Goal: Task Accomplishment & Management: Use online tool/utility

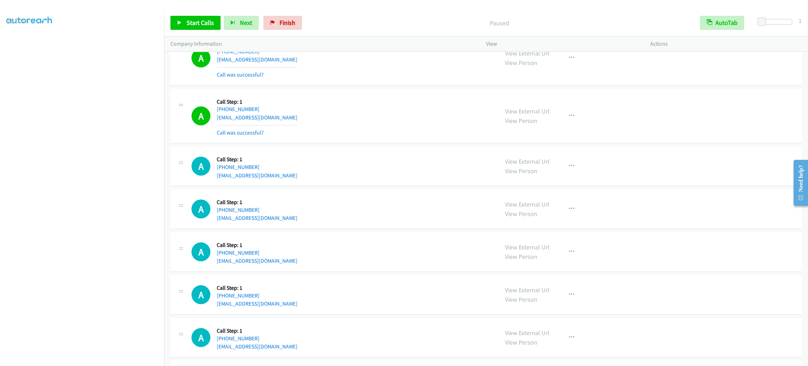
scroll to position [2878, 0]
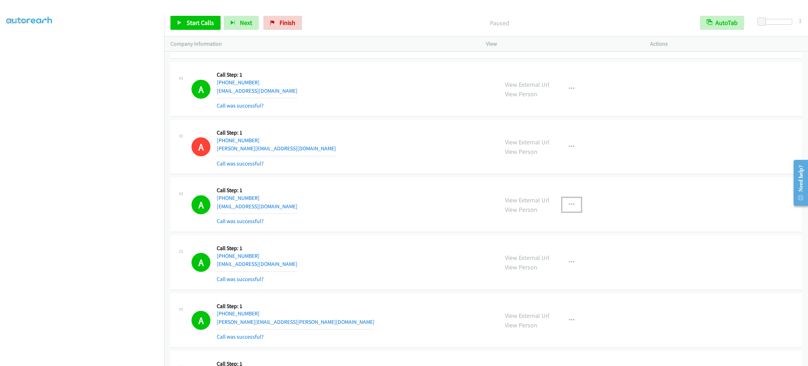
click at [571, 205] on button "button" at bounding box center [571, 205] width 19 height 14
click at [565, 268] on link "Add to do not call list" at bounding box center [534, 265] width 93 height 14
click at [203, 24] on span "Start Calls" at bounding box center [200, 23] width 27 height 8
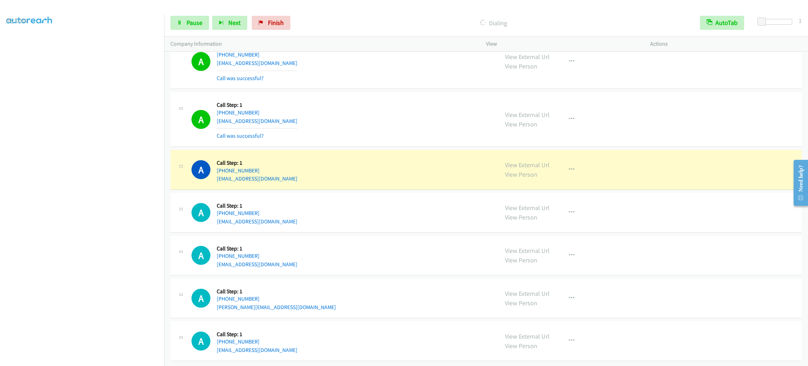
scroll to position [12366, 0]
drag, startPoint x: 334, startPoint y: 121, endPoint x: 330, endPoint y: 114, distance: 8.8
click at [334, 121] on div "A Callback Scheduled Call Step: 1 America/New_York [PHONE_NUMBER] [EMAIL_ADDRES…" at bounding box center [342, 119] width 301 height 42
click at [570, 167] on button "button" at bounding box center [571, 169] width 19 height 14
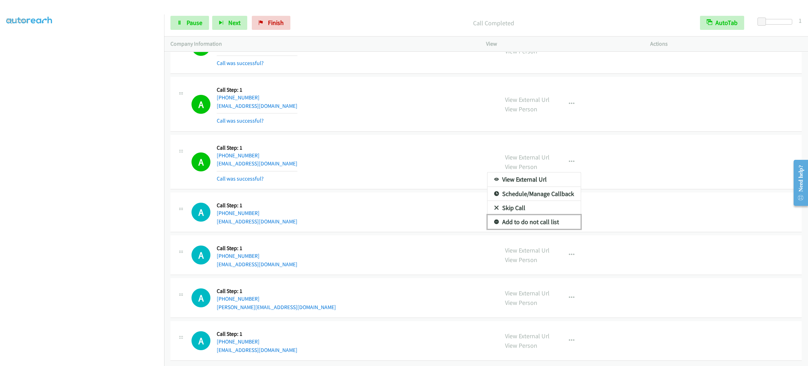
click at [547, 228] on link "Add to do not call list" at bounding box center [534, 222] width 93 height 14
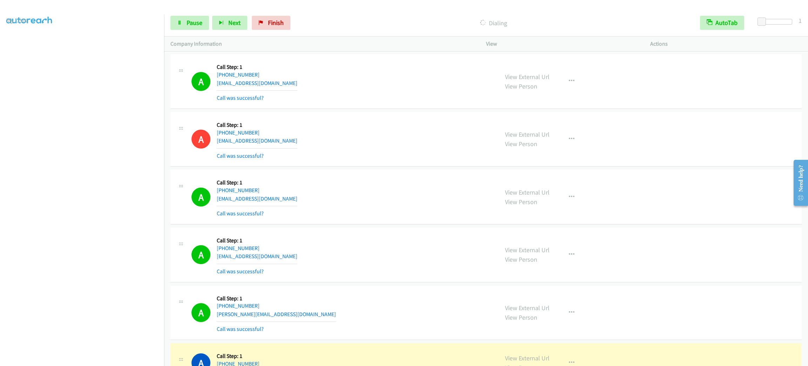
scroll to position [12426, 0]
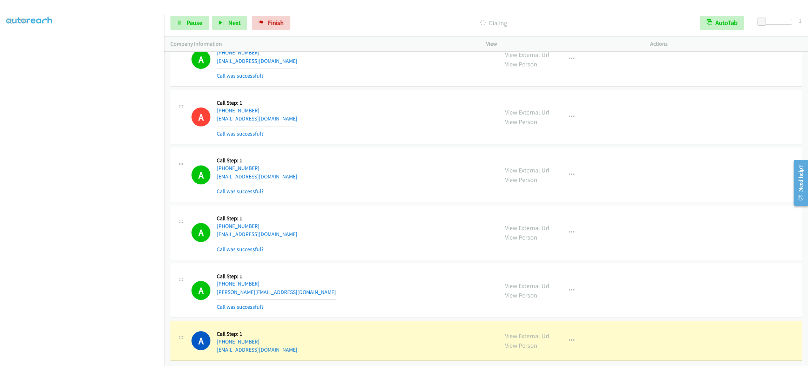
click at [365, 118] on div "A Callback Scheduled Call Step: 1 [GEOGRAPHIC_DATA]/[GEOGRAPHIC_DATA] [PHONE_NU…" at bounding box center [342, 117] width 301 height 42
click at [565, 225] on button "button" at bounding box center [571, 232] width 19 height 14
click at [560, 285] on link "Add to do not call list" at bounding box center [534, 292] width 93 height 14
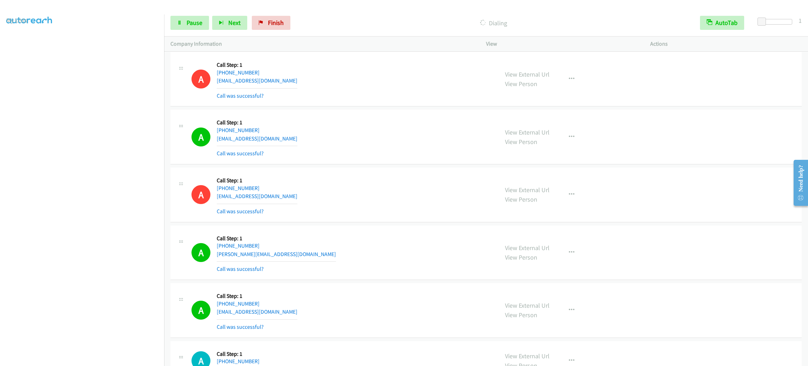
scroll to position [12689, 0]
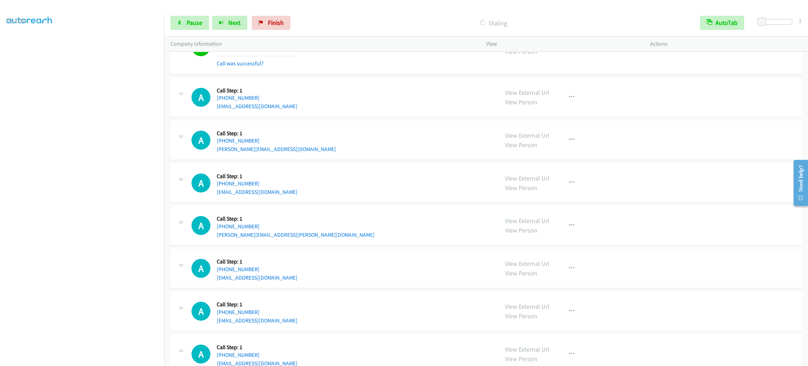
click at [75, 358] on section at bounding box center [82, 199] width 152 height 336
click at [75, 357] on section at bounding box center [82, 199] width 152 height 336
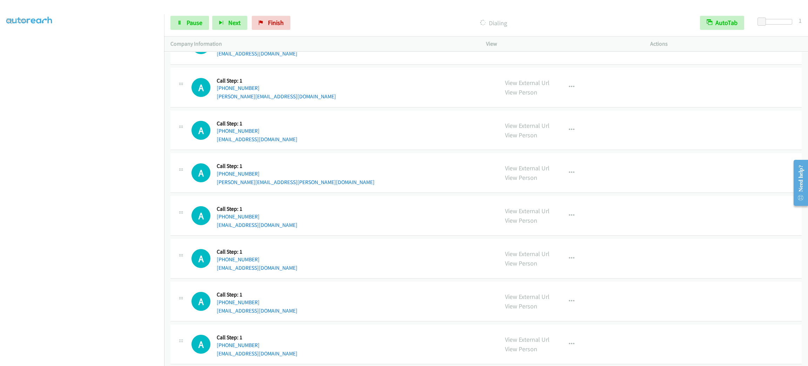
scroll to position [12583, 0]
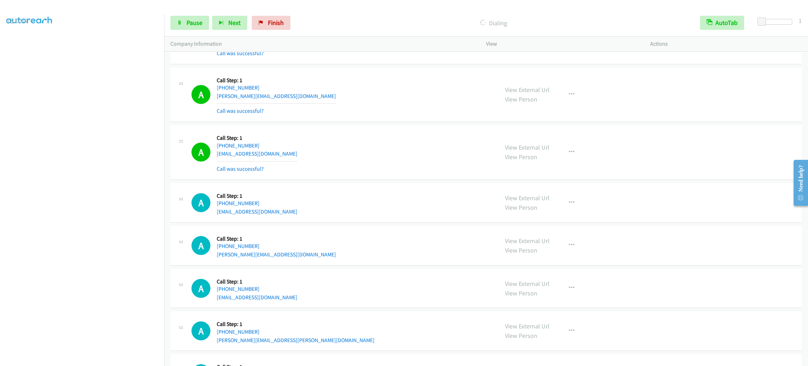
click at [452, 173] on div "A Callback Scheduled Call Step: 1 America/New_York [PHONE_NUMBER] [EMAIL_ADDRES…" at bounding box center [342, 152] width 301 height 42
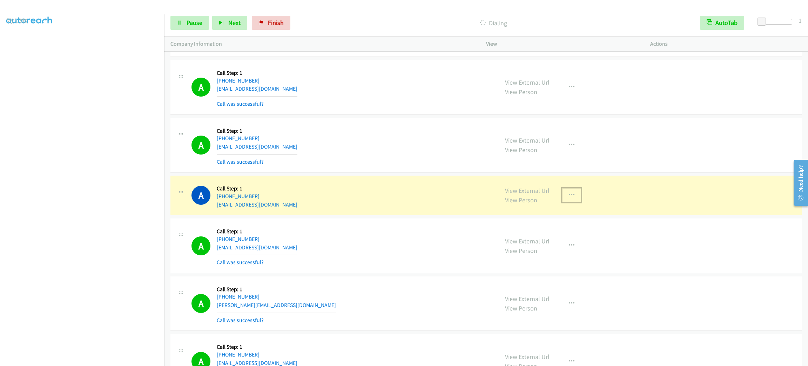
click at [569, 199] on button "button" at bounding box center [571, 195] width 19 height 14
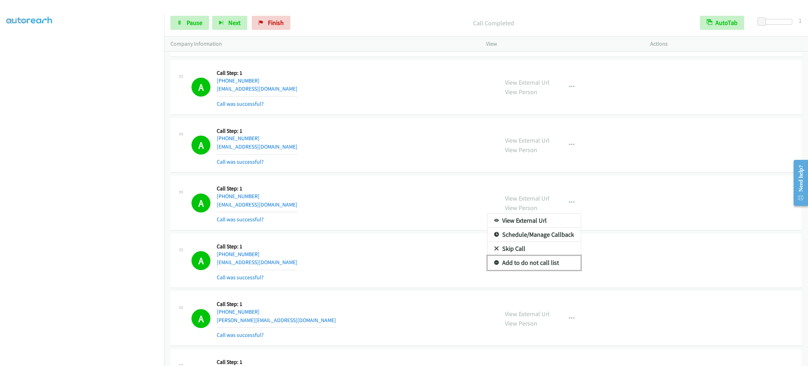
click at [543, 267] on link "Add to do not call list" at bounding box center [534, 262] width 93 height 14
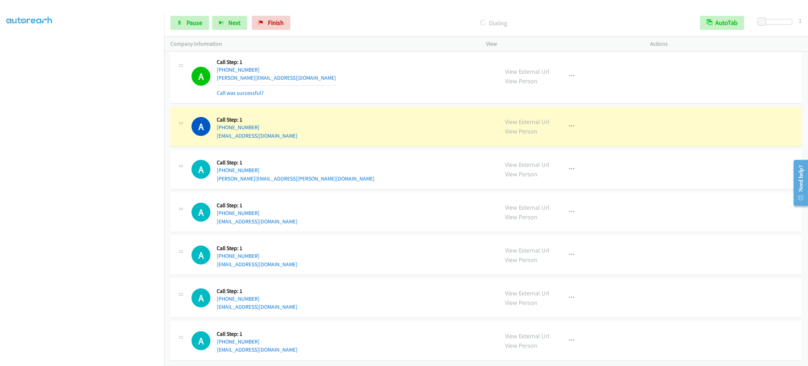
scroll to position [12829, 0]
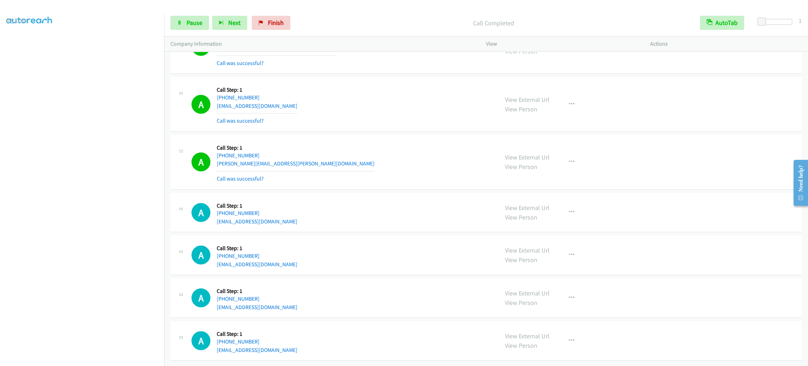
click at [561, 175] on div "View External Url View Person View External Url Email Schedule/Manage Callback …" at bounding box center [584, 162] width 171 height 42
click at [562, 169] on button "button" at bounding box center [571, 162] width 19 height 14
drag, startPoint x: 558, startPoint y: 240, endPoint x: 487, endPoint y: 213, distance: 76.3
click at [558, 229] on link "Add to do not call list" at bounding box center [534, 222] width 93 height 14
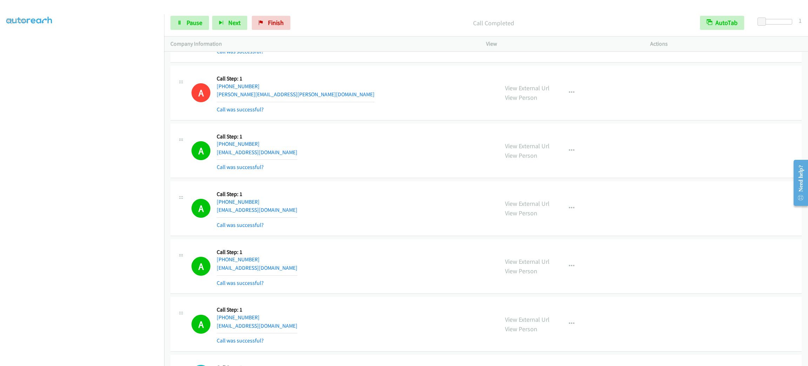
scroll to position [13099, 0]
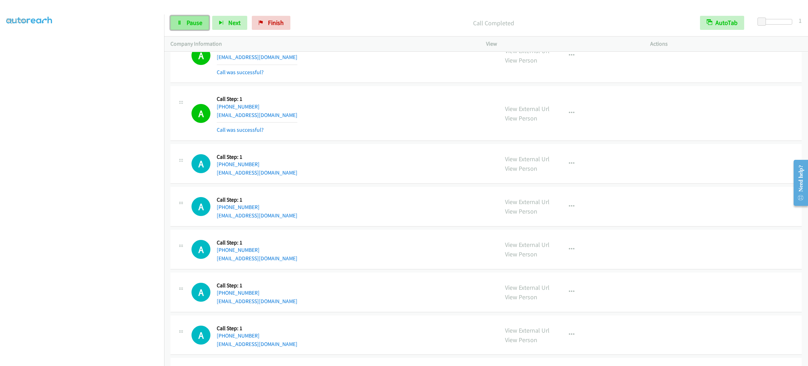
click at [198, 23] on span "Pause" at bounding box center [195, 23] width 16 height 8
click at [198, 23] on span "Start Calls" at bounding box center [200, 23] width 27 height 8
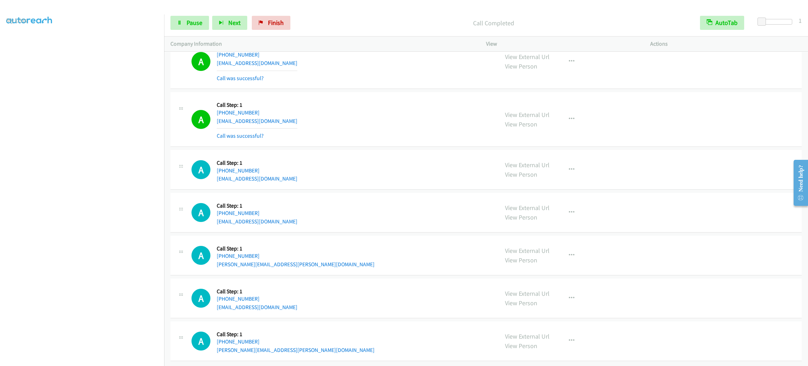
scroll to position [13292, 0]
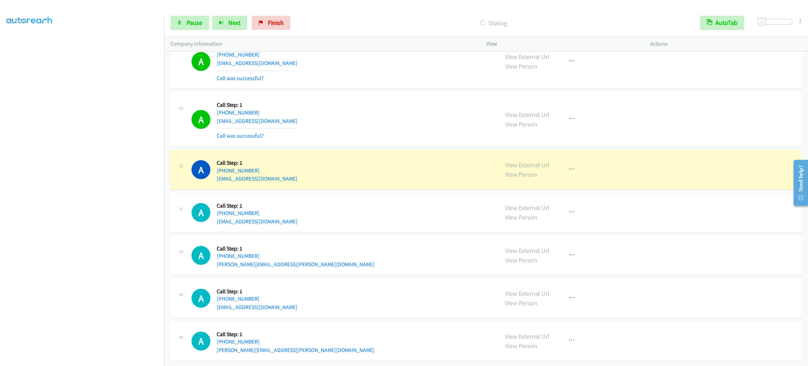
click at [565, 171] on div "View External Url View Person View External Url Email Schedule/Manage Callback …" at bounding box center [584, 169] width 171 height 27
click at [566, 165] on button "button" at bounding box center [571, 169] width 19 height 14
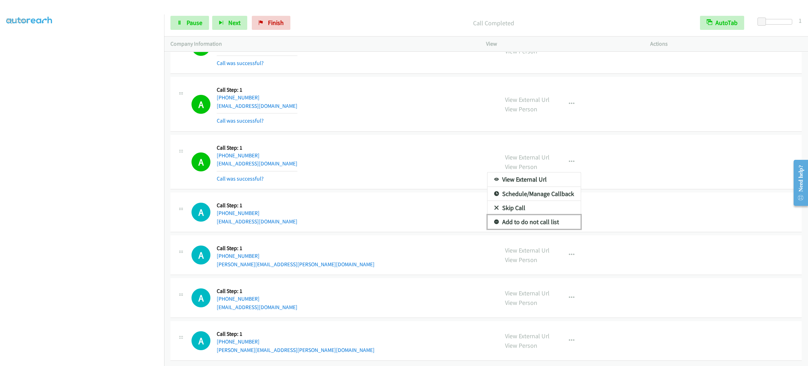
click at [531, 227] on link "Add to do not call list" at bounding box center [534, 222] width 93 height 14
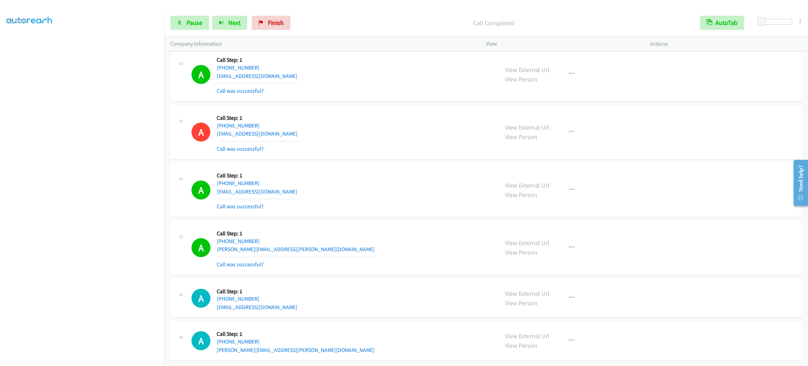
scroll to position [13337, 0]
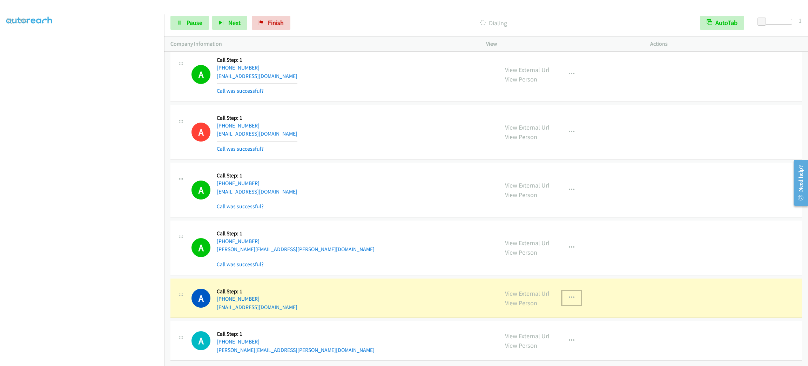
click at [569, 295] on icon "button" at bounding box center [572, 298] width 6 height 6
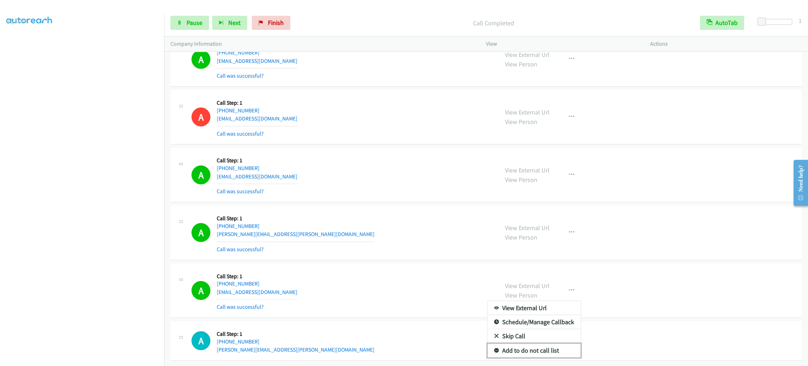
click at [548, 355] on link "Add to do not call list" at bounding box center [534, 350] width 93 height 14
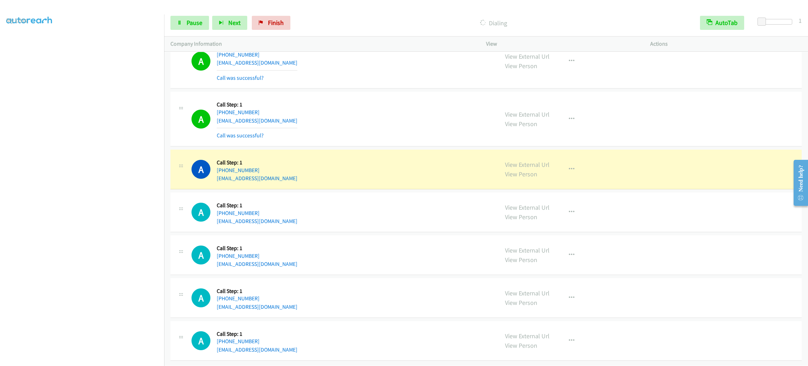
scroll to position [13770, 0]
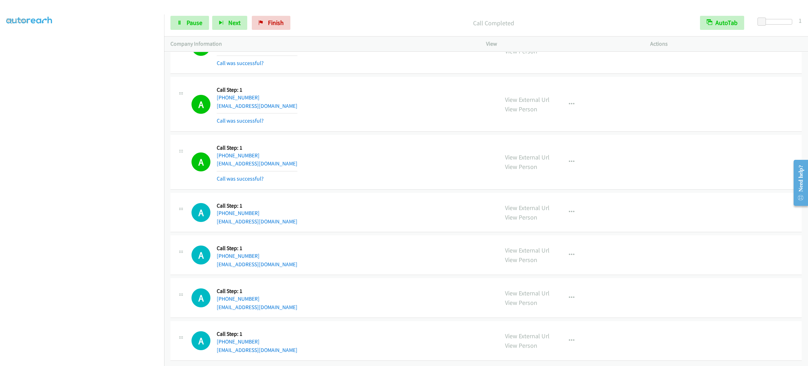
drag, startPoint x: 733, startPoint y: 0, endPoint x: 479, endPoint y: 84, distance: 267.4
click at [479, 84] on td "A Callback Scheduled Call Step: 1 America/New_York [PHONE_NUMBER] [EMAIL_ADDRES…" at bounding box center [486, 104] width 644 height 58
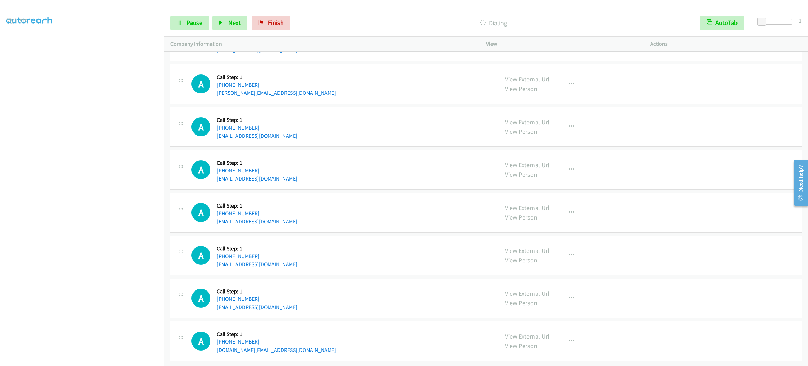
scroll to position [14078, 0]
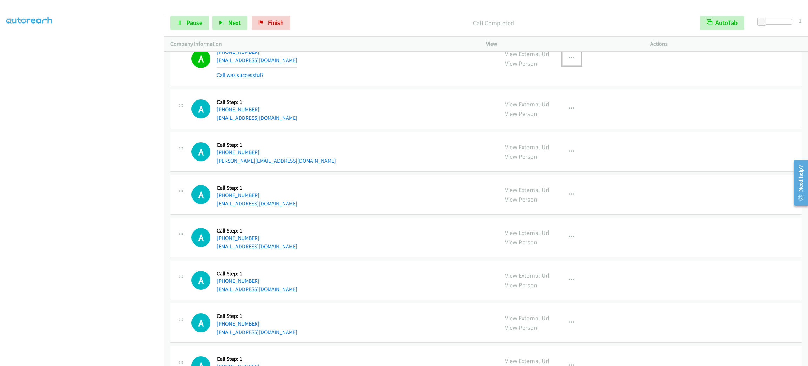
click at [570, 65] on button "button" at bounding box center [571, 58] width 19 height 14
click at [555, 125] on link "Add to do not call list" at bounding box center [534, 118] width 93 height 14
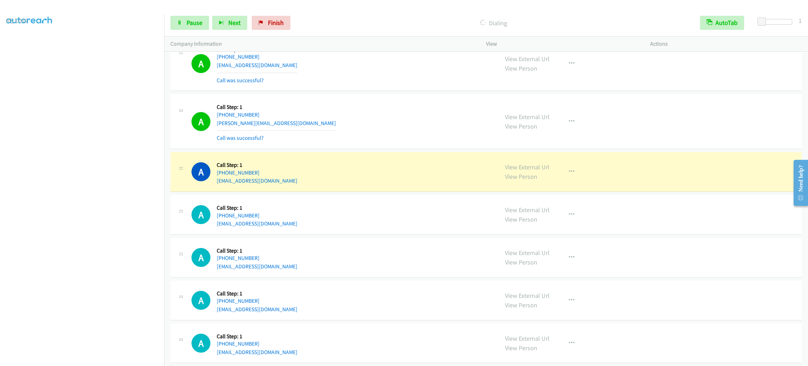
scroll to position [14218, 0]
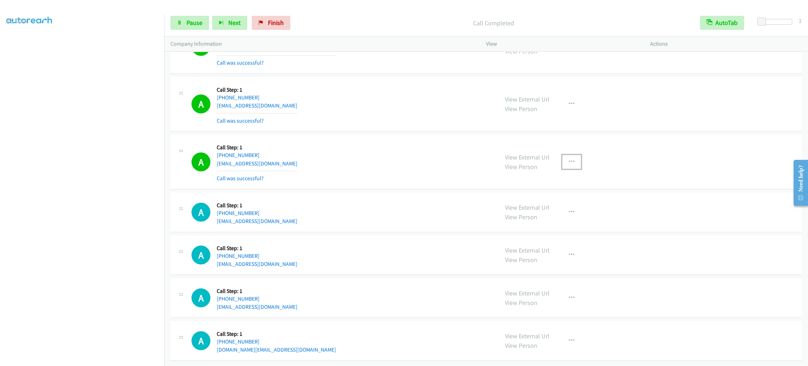
click at [569, 165] on icon "button" at bounding box center [572, 162] width 6 height 6
click at [559, 229] on link "Add to do not call list" at bounding box center [534, 222] width 93 height 14
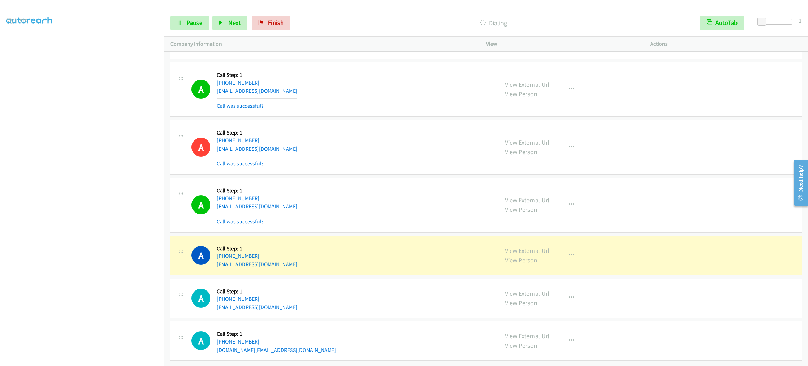
scroll to position [14263, 0]
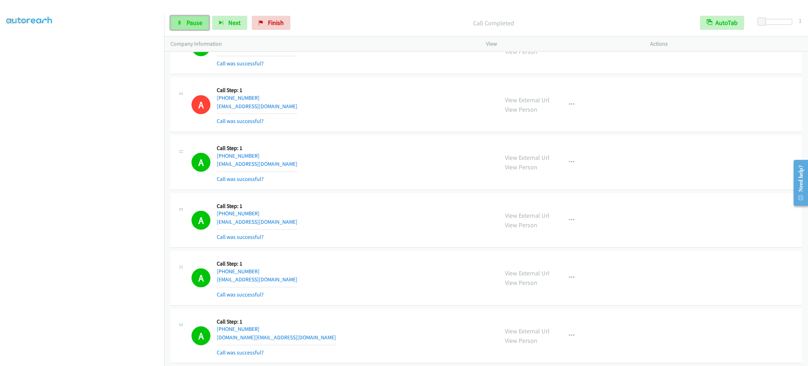
click at [186, 16] on link "Pause" at bounding box center [190, 23] width 39 height 14
click at [188, 20] on span "Start Calls" at bounding box center [200, 23] width 27 height 8
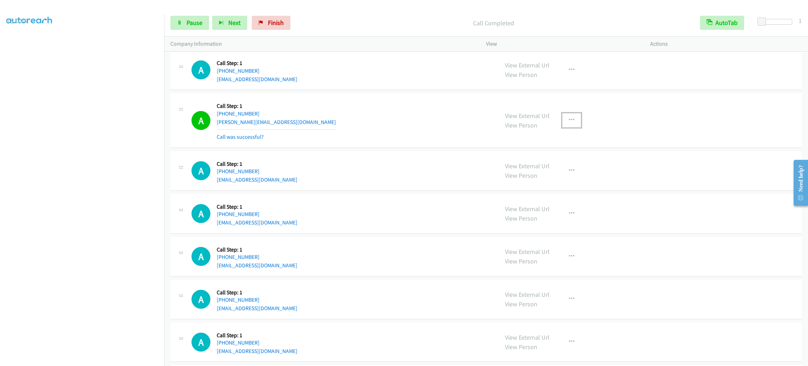
click at [564, 127] on button "button" at bounding box center [571, 120] width 19 height 14
click at [555, 187] on link "Add to do not call list" at bounding box center [534, 180] width 93 height 14
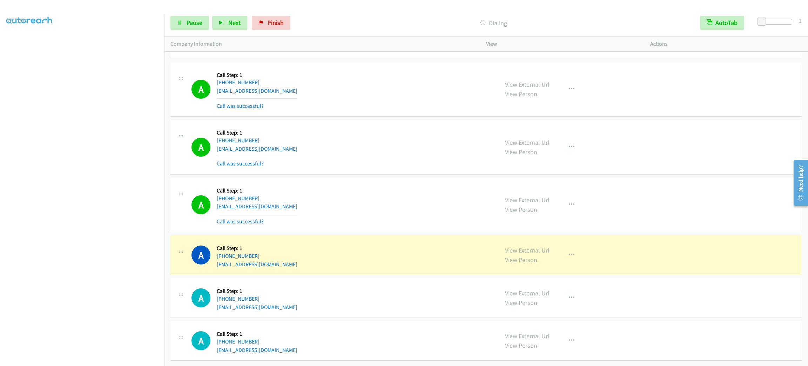
scroll to position [14711, 0]
click at [353, 152] on div "A Callback Scheduled Call Step: 1 [GEOGRAPHIC_DATA]/[GEOGRAPHIC_DATA] [PHONE_NU…" at bounding box center [342, 147] width 301 height 42
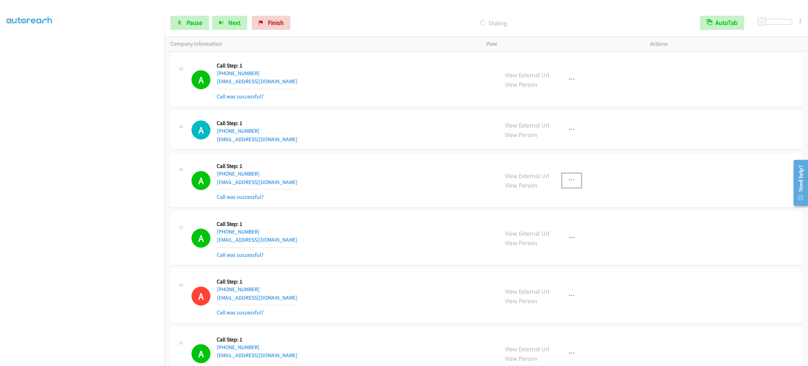
drag, startPoint x: 572, startPoint y: 206, endPoint x: 572, endPoint y: 212, distance: 6.0
click at [572, 187] on button "button" at bounding box center [571, 180] width 19 height 14
click at [557, 247] on link "Add to do not call list" at bounding box center [534, 240] width 93 height 14
click at [178, 17] on link "Pause" at bounding box center [190, 23] width 39 height 14
click at [191, 22] on span "Start Calls" at bounding box center [200, 23] width 27 height 8
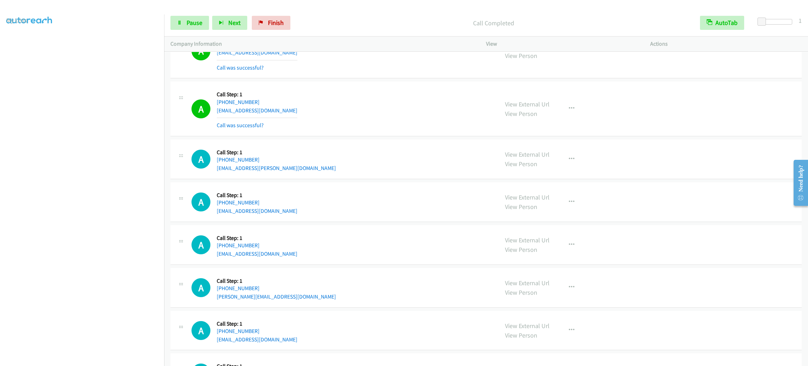
scroll to position [14966, 0]
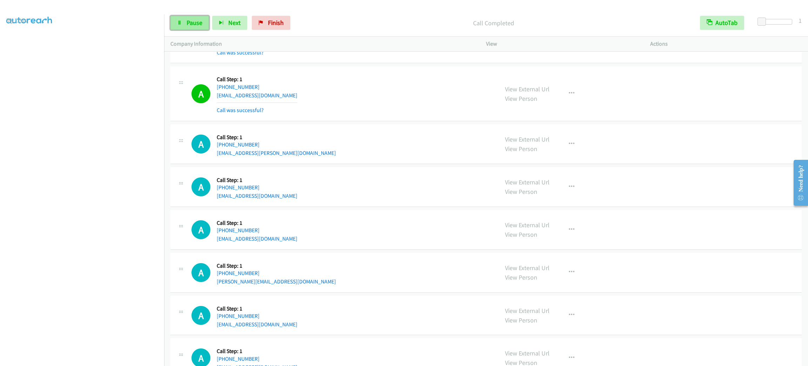
click at [199, 19] on span "Pause" at bounding box center [195, 23] width 16 height 8
click at [199, 19] on span "Start Calls" at bounding box center [200, 23] width 27 height 8
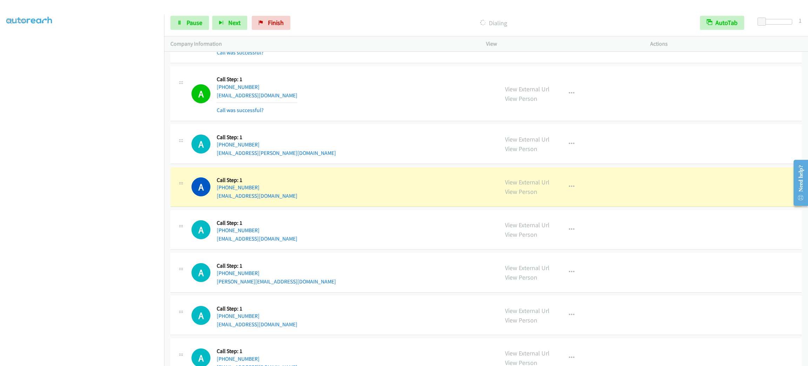
scroll to position [15072, 0]
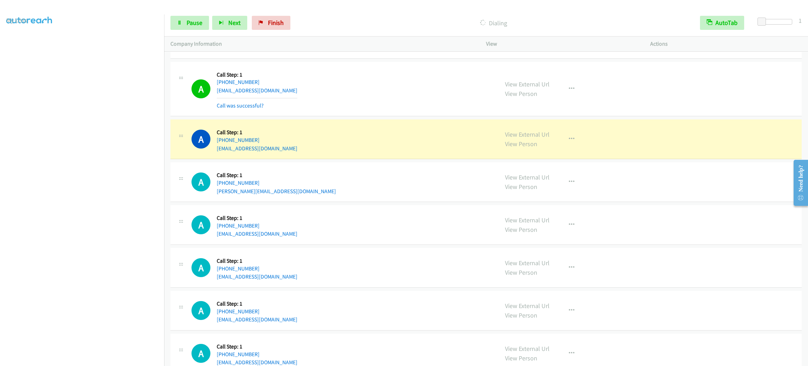
click at [280, 152] on div "A Callback Scheduled Call Step: 1 America/Los_Angeles [PHONE_NUMBER] [EMAIL_ADD…" at bounding box center [342, 139] width 301 height 27
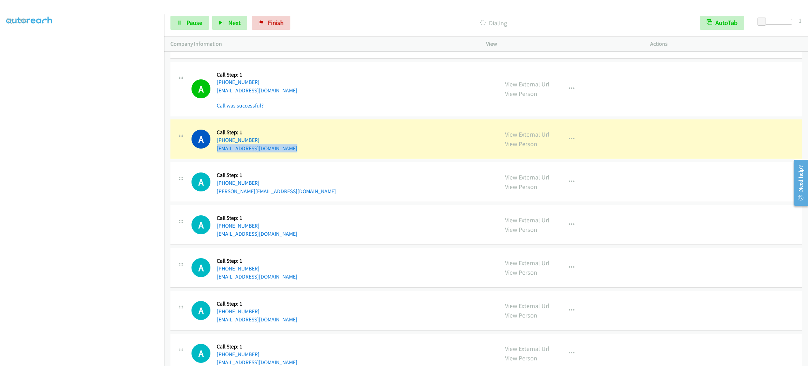
click at [280, 152] on div "A Callback Scheduled Call Step: 1 America/Los_Angeles [PHONE_NUMBER] [EMAIL_ADD…" at bounding box center [342, 139] width 301 height 27
copy div "[EMAIL_ADDRESS][DOMAIN_NAME]"
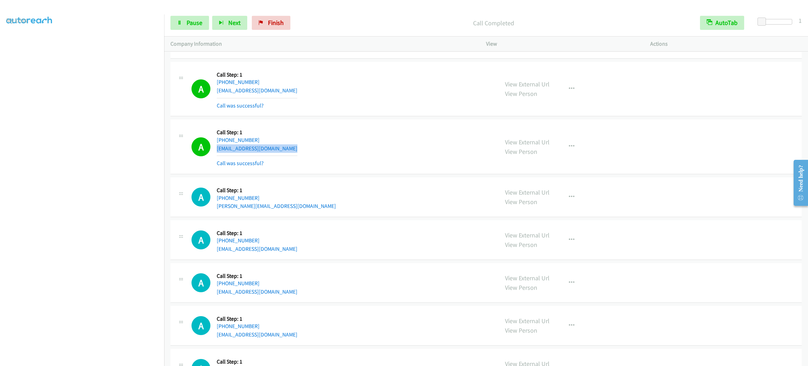
drag, startPoint x: 569, startPoint y: 190, endPoint x: 569, endPoint y: 184, distance: 6.3
click at [569, 167] on div "View External Url View Person View External Url Email Schedule/Manage Callback …" at bounding box center [584, 147] width 171 height 42
click at [569, 149] on icon "button" at bounding box center [572, 146] width 6 height 6
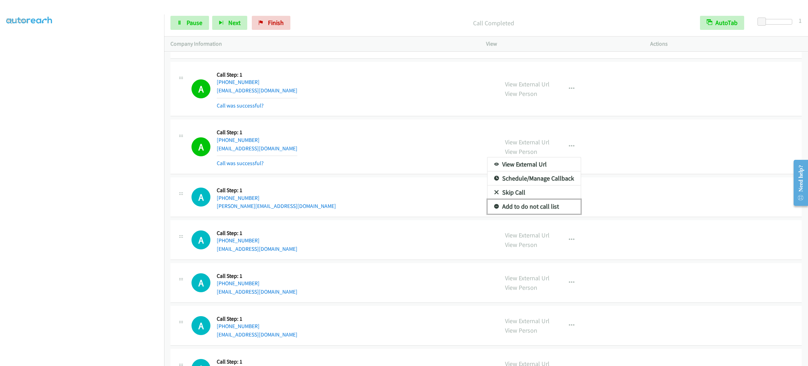
click at [561, 213] on link "Add to do not call list" at bounding box center [534, 206] width 93 height 14
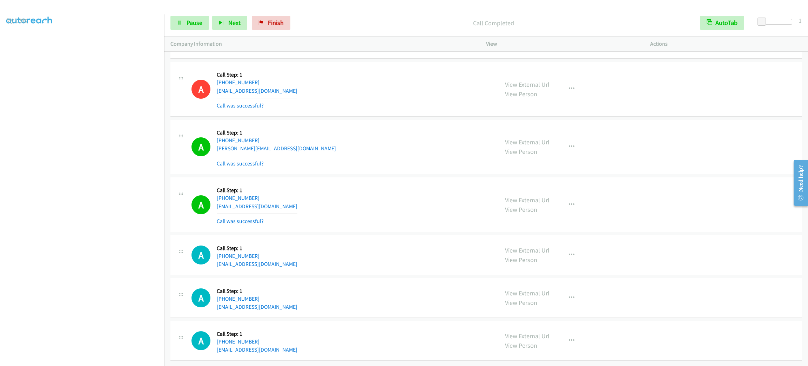
scroll to position [15174, 0]
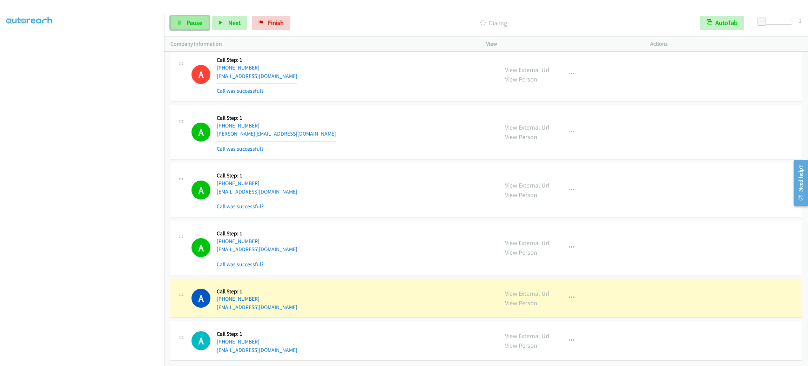
click at [194, 24] on span "Pause" at bounding box center [195, 23] width 16 height 8
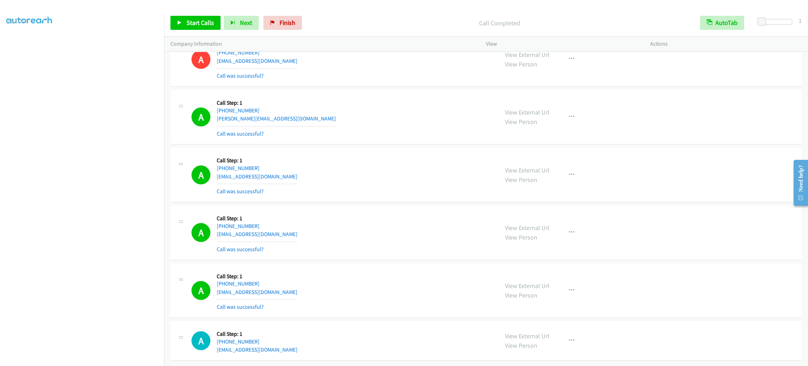
click at [579, 309] on div "View External Url View Person View External Url Email Schedule/Manage Callback …" at bounding box center [584, 290] width 171 height 42
click at [572, 297] on button "button" at bounding box center [571, 290] width 19 height 14
click at [559, 335] on link "Skip Call" at bounding box center [534, 336] width 93 height 14
click at [569, 287] on icon "button" at bounding box center [572, 290] width 6 height 6
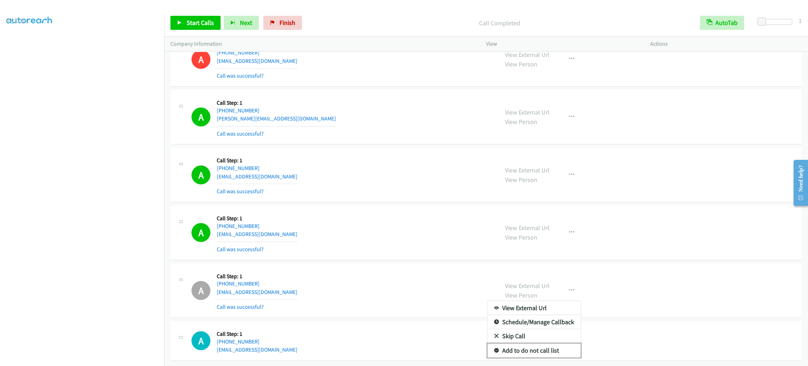
click at [565, 343] on link "Add to do not call list" at bounding box center [534, 350] width 93 height 14
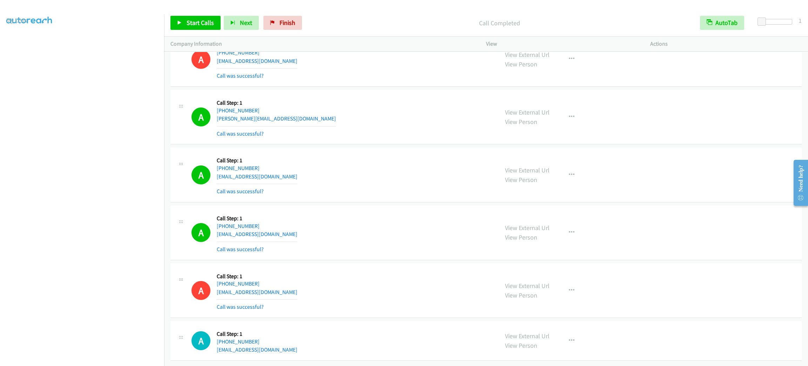
scroll to position [0, 2]
click at [17, 39] on link "My Lists" at bounding box center [16, 43] width 21 height 8
